Goal: Task Accomplishment & Management: Manage account settings

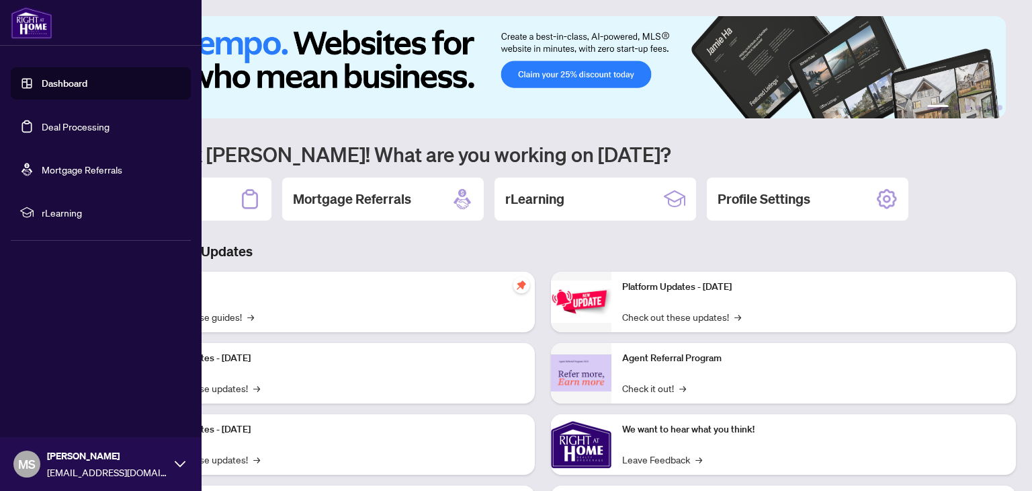
click at [42, 122] on link "Deal Processing" at bounding box center [76, 126] width 68 height 12
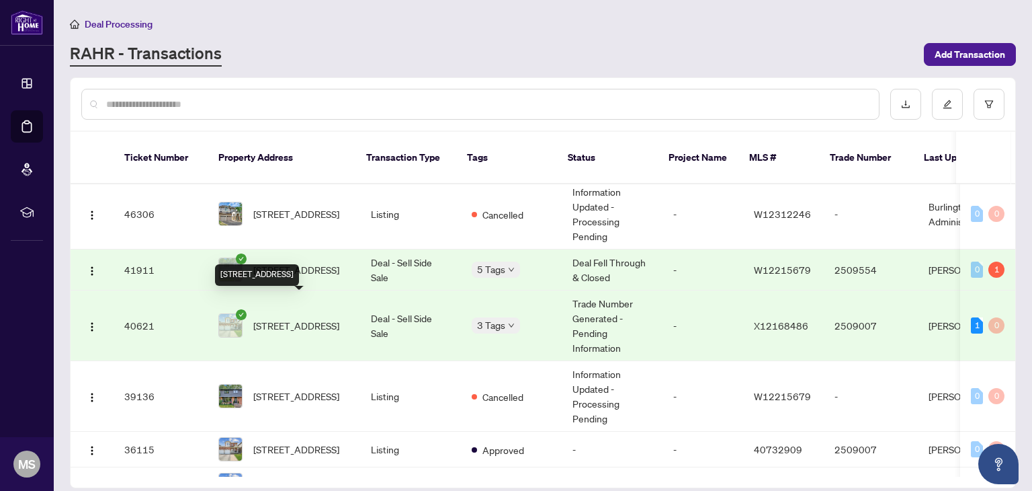
scroll to position [306, 0]
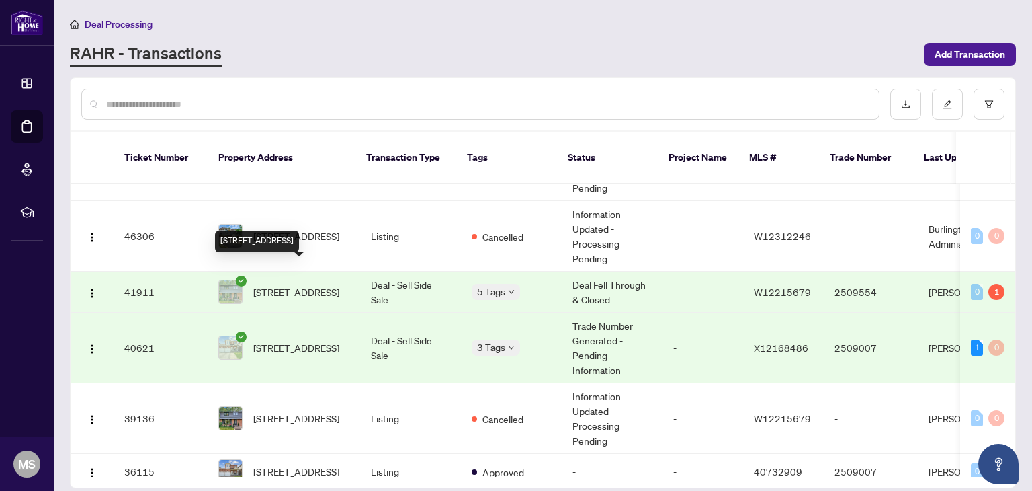
click at [314, 284] on span "[STREET_ADDRESS]" at bounding box center [296, 291] width 86 height 15
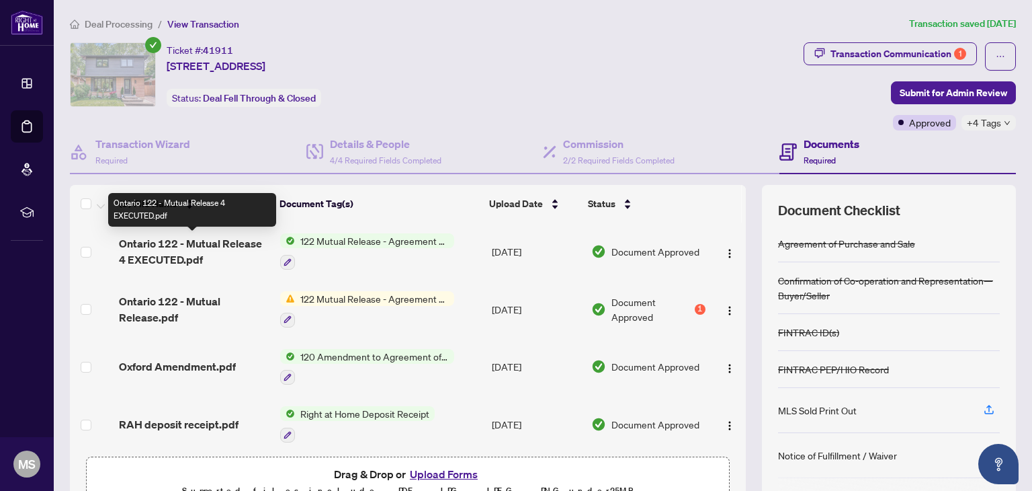
click at [185, 253] on span "Ontario 122 - Mutual Release 4 EXECUTED.pdf" at bounding box center [194, 251] width 151 height 32
